Goal: Navigation & Orientation: Find specific page/section

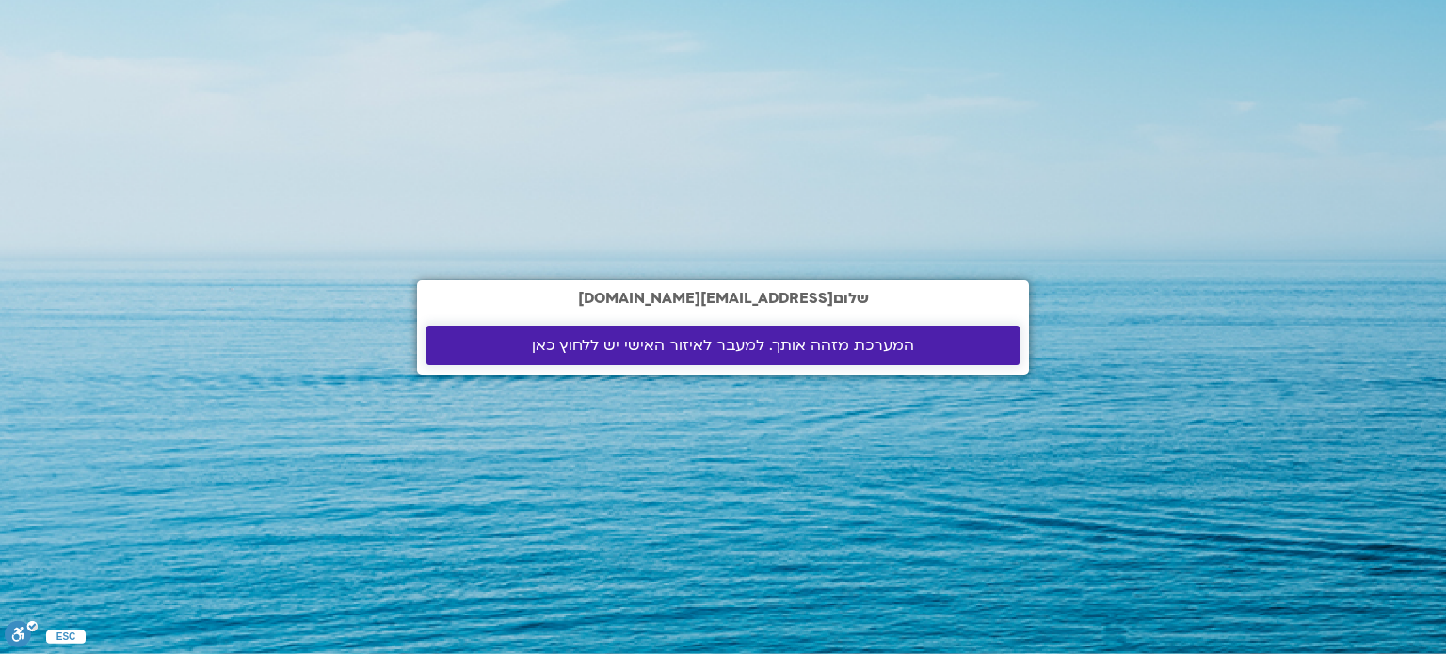
click at [695, 348] on span "המערכת מזהה אותך. למעבר לאיזור האישי יש ללחוץ כאן" at bounding box center [723, 345] width 382 height 17
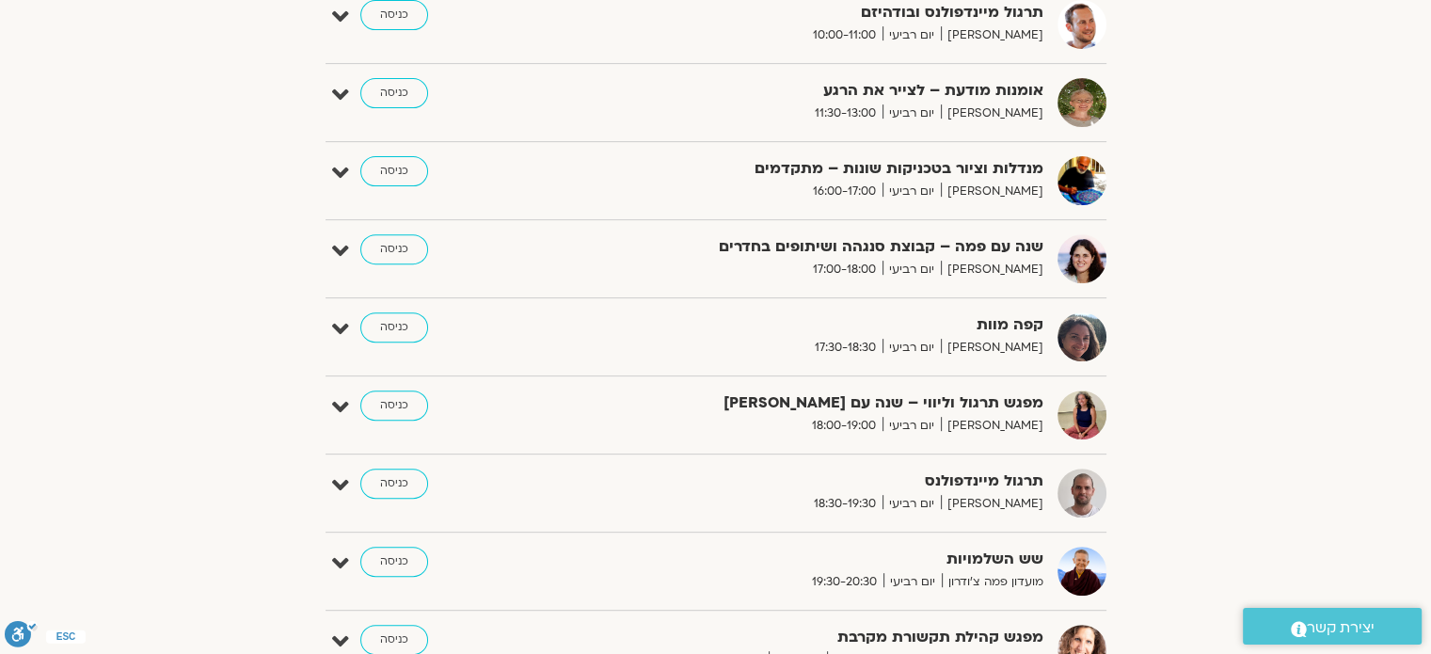
scroll to position [565, 0]
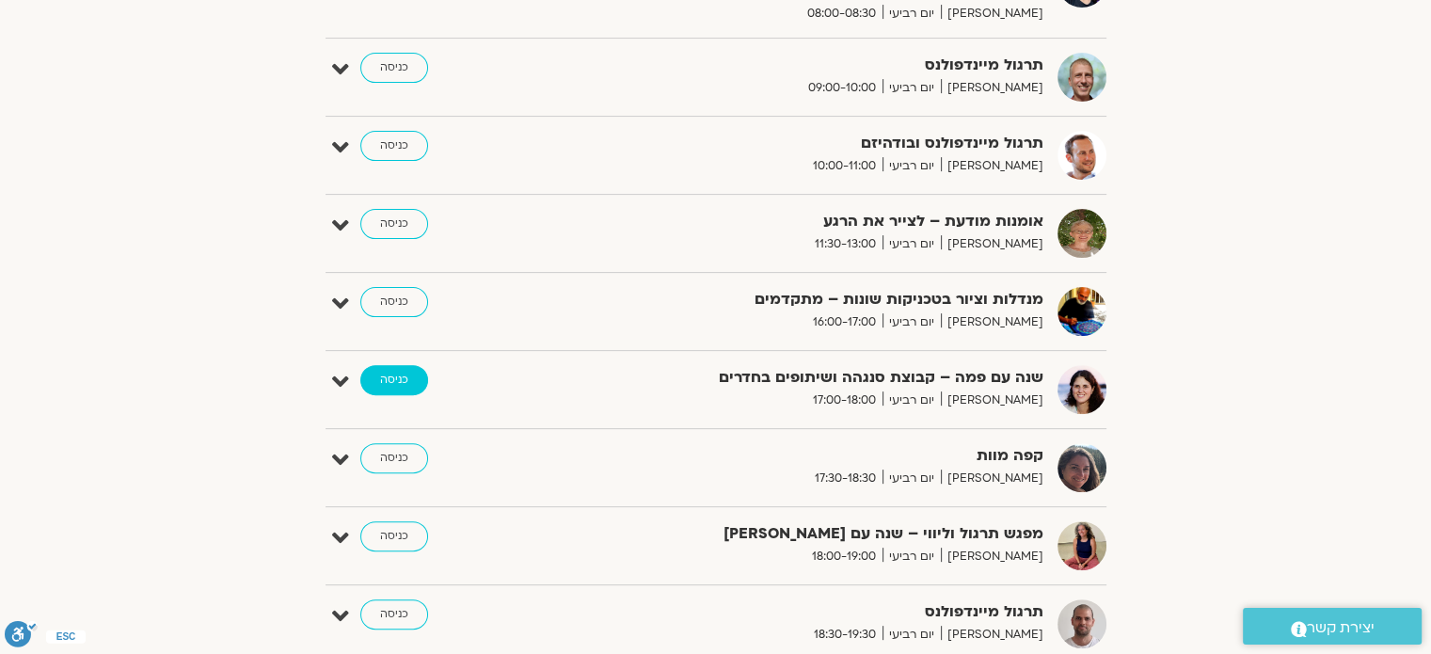
click at [388, 377] on link "כניסה" at bounding box center [394, 380] width 68 height 30
